Goal: Transaction & Acquisition: Purchase product/service

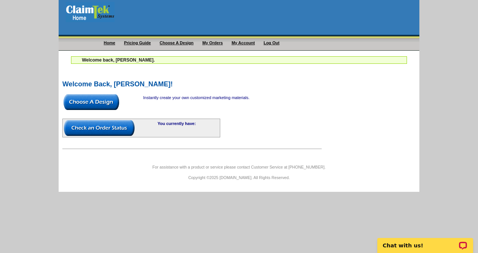
click at [94, 104] on img at bounding box center [91, 102] width 56 height 16
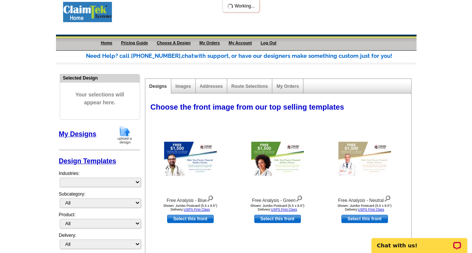
select select "1058"
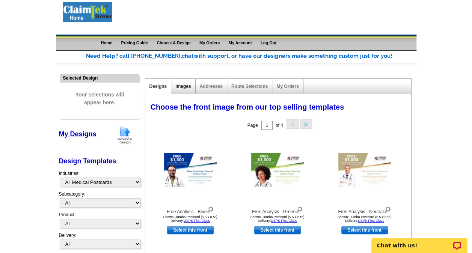
click at [180, 86] on link "Images" at bounding box center [182, 86] width 15 height 5
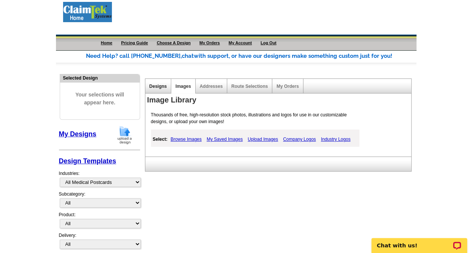
click at [152, 87] on link "Designs" at bounding box center [158, 86] width 18 height 5
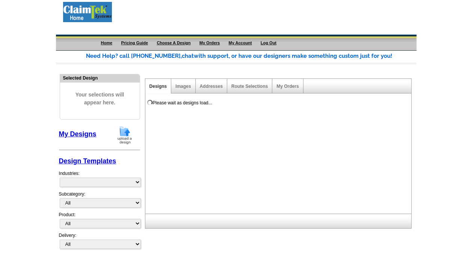
select select "1058"
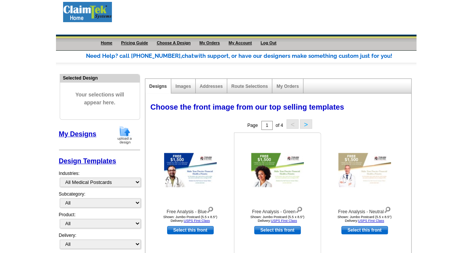
click at [269, 166] on img at bounding box center [277, 170] width 53 height 34
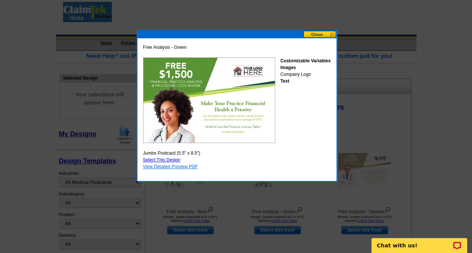
click at [178, 167] on link "View Detailed Preview PDF" at bounding box center [170, 166] width 55 height 5
click at [319, 32] on button at bounding box center [319, 34] width 33 height 7
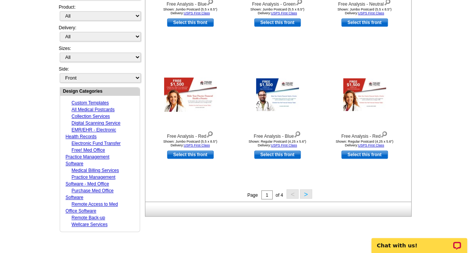
scroll to position [240, 0]
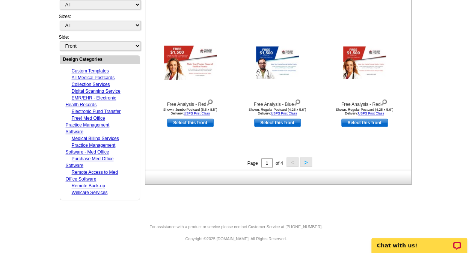
click at [306, 161] on button ">" at bounding box center [306, 161] width 12 height 9
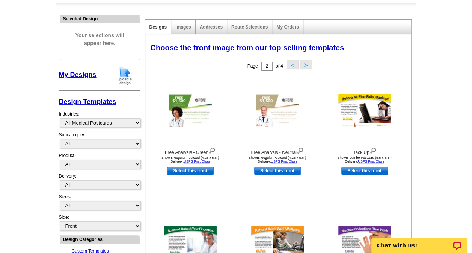
scroll to position [59, 0]
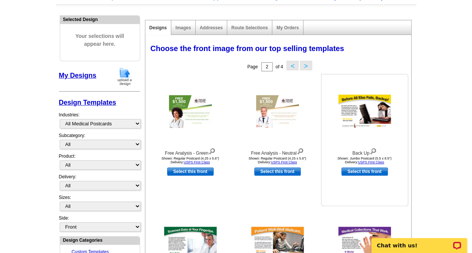
click at [367, 110] on img at bounding box center [364, 112] width 53 height 34
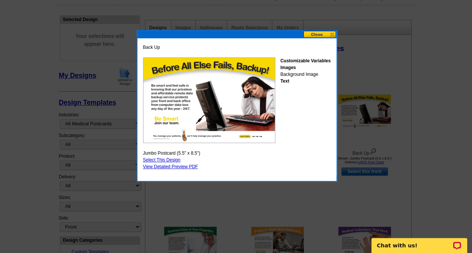
click at [315, 33] on button at bounding box center [319, 34] width 33 height 7
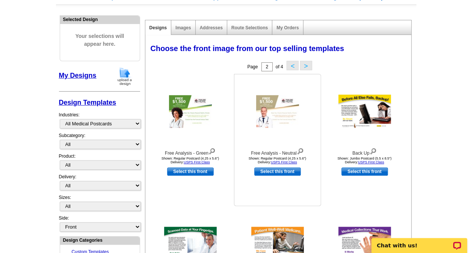
click at [259, 107] on img at bounding box center [277, 111] width 43 height 33
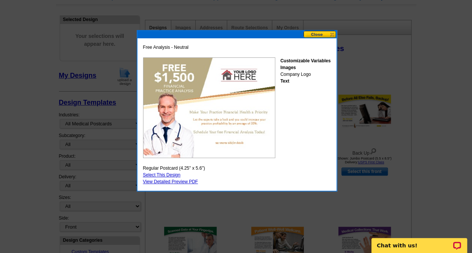
click at [315, 33] on button at bounding box center [319, 34] width 33 height 7
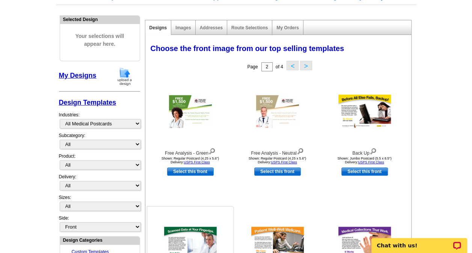
click at [204, 228] on img at bounding box center [190, 244] width 53 height 34
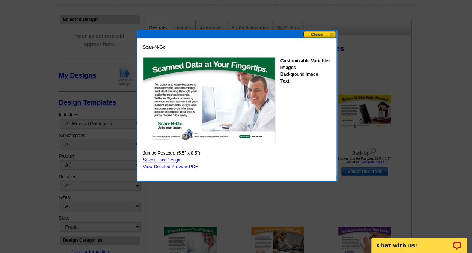
click at [315, 34] on button at bounding box center [319, 34] width 33 height 7
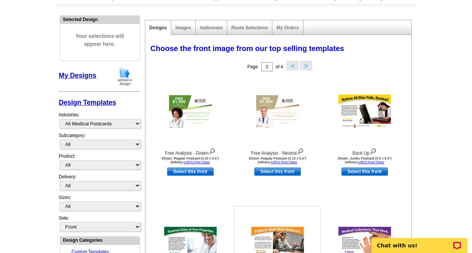
click at [273, 230] on img at bounding box center [277, 244] width 53 height 34
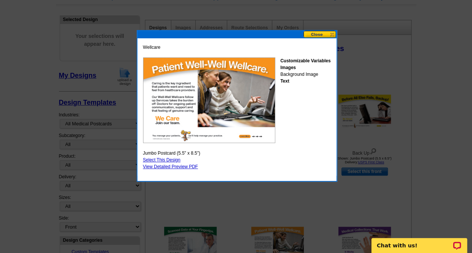
click at [312, 33] on button at bounding box center [319, 34] width 33 height 7
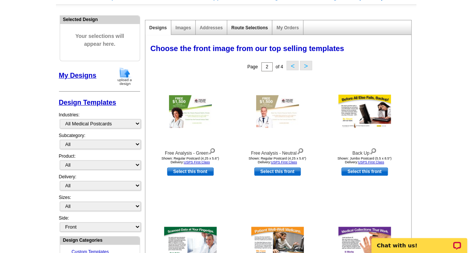
click at [259, 27] on link "Route Selections" at bounding box center [249, 27] width 36 height 5
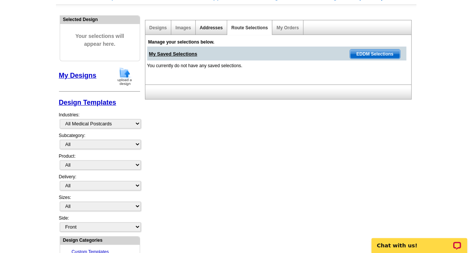
click at [207, 29] on link "Addresses" at bounding box center [211, 27] width 23 height 5
